Goal: Task Accomplishment & Management: Complete application form

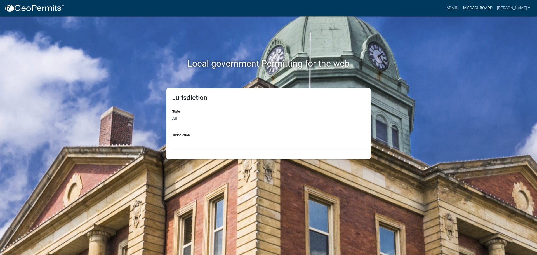
click at [474, 6] on link "My Dashboard" at bounding box center [478, 8] width 34 height 11
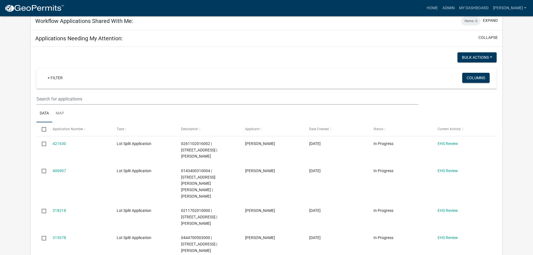
scroll to position [84, 0]
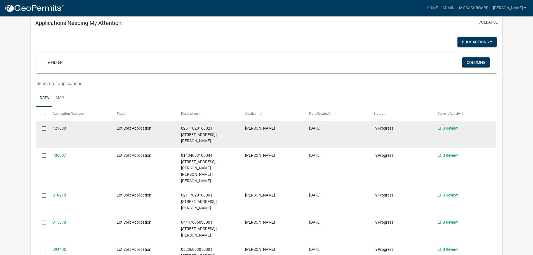
click at [58, 127] on link "421630" at bounding box center [59, 128] width 13 height 4
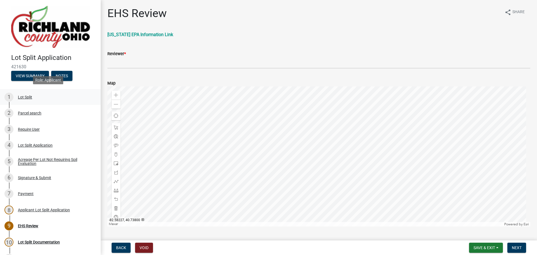
click at [32, 96] on div "Lot Split" at bounding box center [25, 97] width 14 height 4
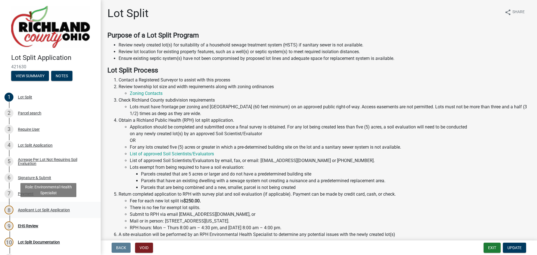
click at [37, 208] on div "Applicant Lot Split Application" at bounding box center [44, 210] width 52 height 4
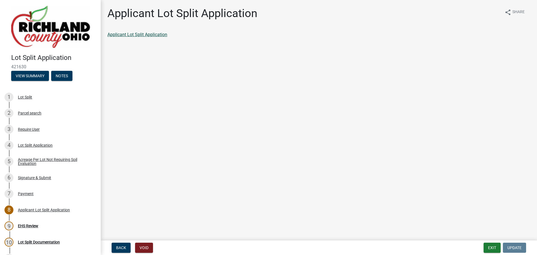
click at [154, 35] on link "Applicant Lot Split Application" at bounding box center [137, 34] width 60 height 5
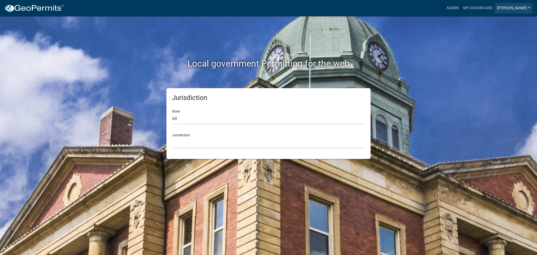
click at [510, 6] on link "Sydni Ward" at bounding box center [514, 8] width 38 height 11
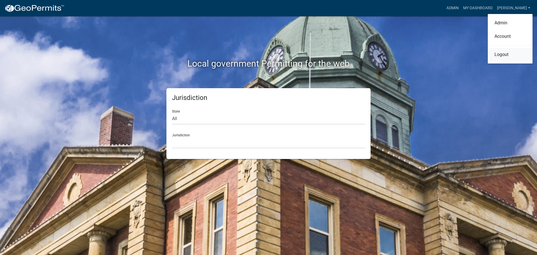
click at [509, 55] on link "Logout" at bounding box center [510, 54] width 45 height 13
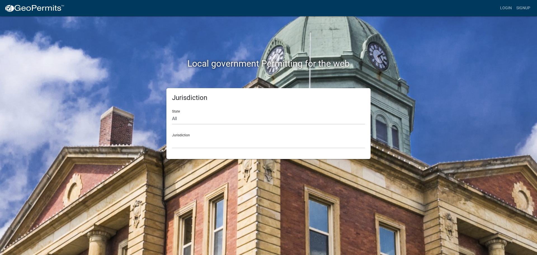
click at [407, 52] on div "Local government Permitting for the web" at bounding box center [268, 52] width 319 height 72
click at [511, 6] on link "Login" at bounding box center [506, 8] width 16 height 11
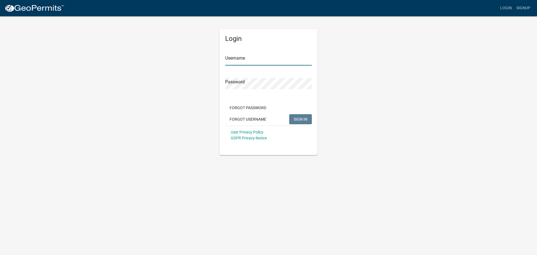
type input "Sydni Ward"
click at [304, 119] on span "SIGN IN" at bounding box center [301, 119] width 14 height 4
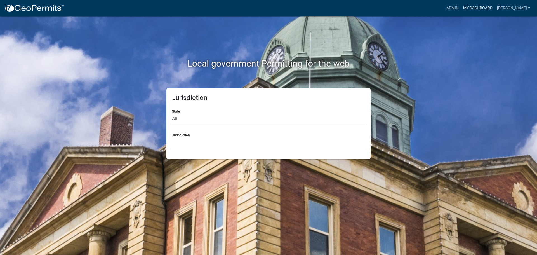
click at [472, 6] on link "My Dashboard" at bounding box center [478, 8] width 34 height 11
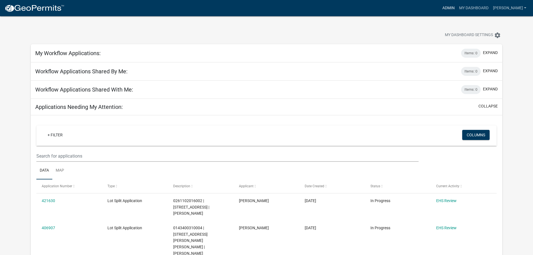
click at [450, 8] on link "Admin" at bounding box center [448, 8] width 17 height 11
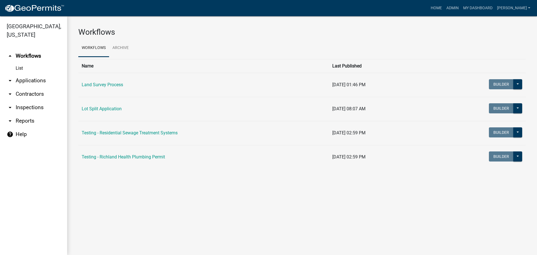
click at [41, 74] on link "arrow_drop_down Applications" at bounding box center [33, 80] width 67 height 13
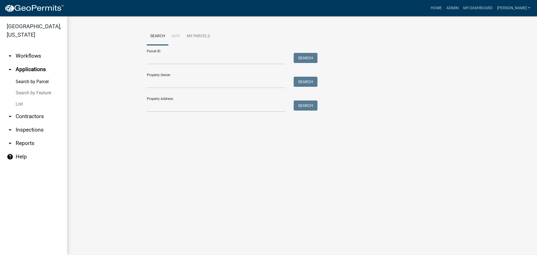
click at [36, 123] on link "arrow_drop_down Inspections" at bounding box center [33, 129] width 67 height 13
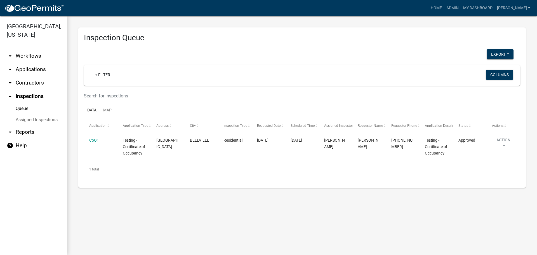
click at [30, 76] on link "arrow_drop_down Contractors" at bounding box center [33, 82] width 67 height 13
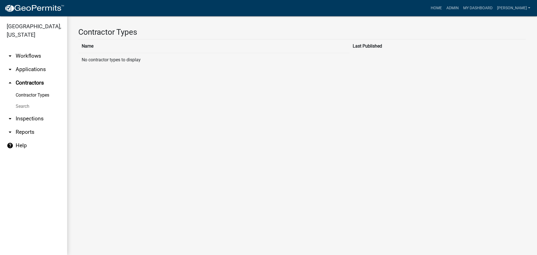
click at [31, 63] on link "arrow_drop_down Applications" at bounding box center [33, 69] width 67 height 13
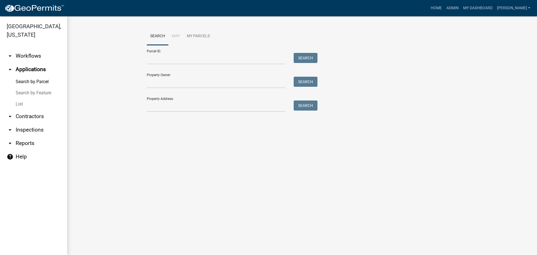
click at [29, 50] on link "arrow_drop_down Workflows" at bounding box center [33, 55] width 67 height 13
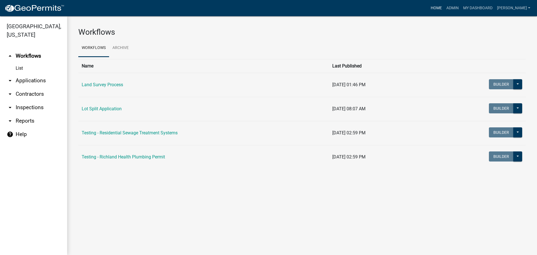
click at [442, 8] on link "Home" at bounding box center [436, 8] width 16 height 11
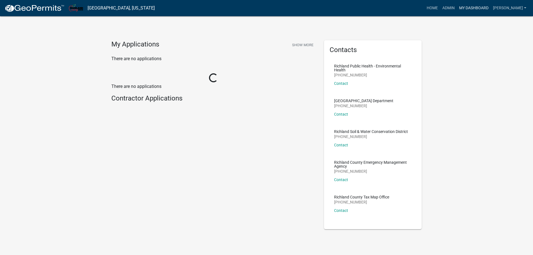
click at [464, 8] on link "My Dashboard" at bounding box center [474, 8] width 34 height 11
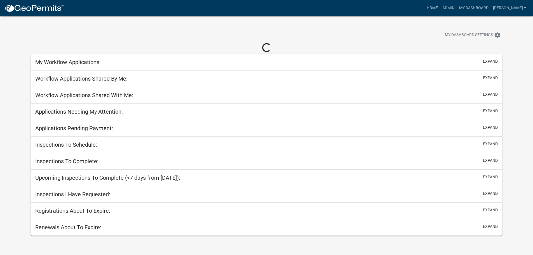
click at [440, 9] on link "Home" at bounding box center [432, 8] width 16 height 11
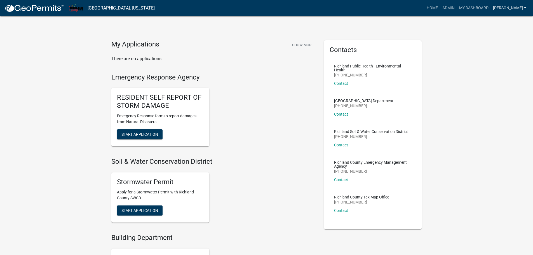
click at [515, 8] on link "Sydni Ward" at bounding box center [509, 8] width 38 height 11
click at [508, 58] on link "Logout" at bounding box center [505, 54] width 45 height 13
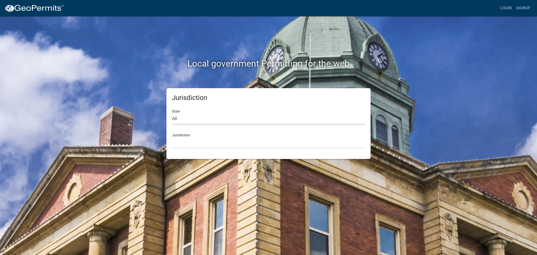
click at [270, 116] on select "All Colorado Georgia Indiana Iowa Kansas Minnesota Ohio South Carolina Wisconsin" at bounding box center [268, 118] width 193 height 11
select select "[US_STATE]"
click at [172, 113] on select "All Colorado Georgia Indiana Iowa Kansas Minnesota Ohio South Carolina Wisconsin" at bounding box center [268, 118] width 193 height 11
click at [227, 143] on select "[GEOGRAPHIC_DATA], [US_STATE]" at bounding box center [268, 142] width 193 height 11
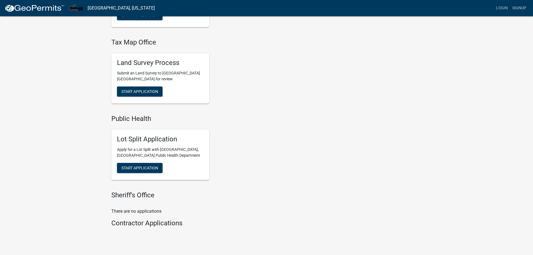
scroll to position [252, 0]
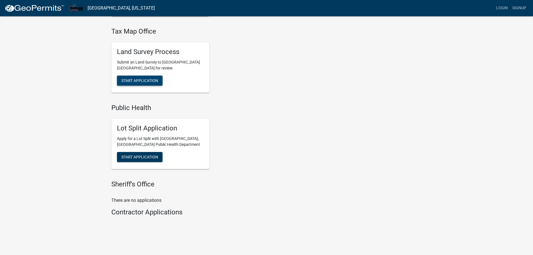
click at [158, 80] on span "Start Application" at bounding box center [139, 80] width 37 height 4
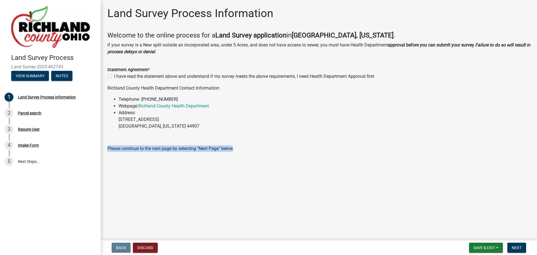
drag, startPoint x: 235, startPoint y: 149, endPoint x: 107, endPoint y: 144, distance: 127.6
click at [107, 144] on div "Richland County Health Department Contact Information: Telephone: 419-774-4500 …" at bounding box center [318, 118] width 431 height 67
click at [110, 164] on main "Land Survey Process Information Welcome to the online process for a Land Survey…" at bounding box center [319, 119] width 436 height 238
click at [156, 129] on li "Address: 555 Lexington Avenue Mansfield, Ohio 44907" at bounding box center [325, 119] width 412 height 20
